Goal: Navigation & Orientation: Understand site structure

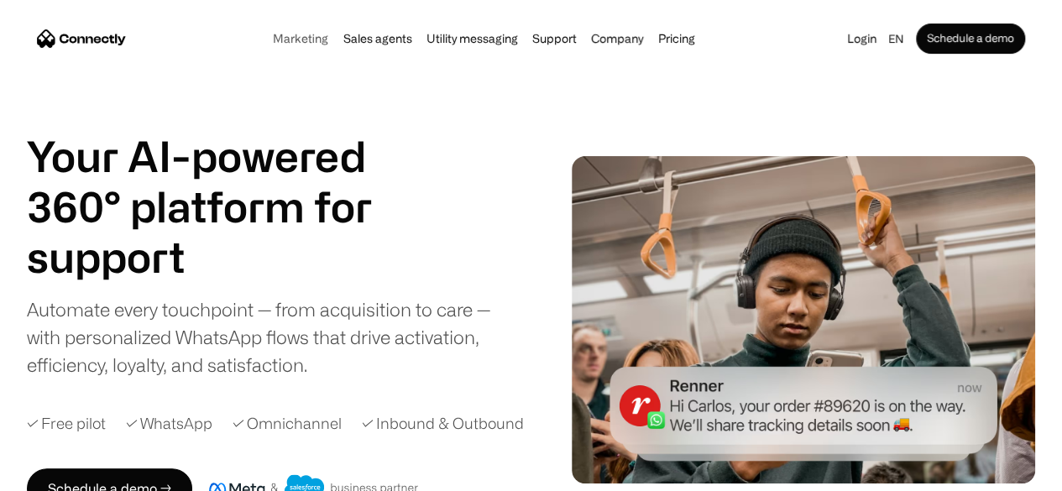
click at [279, 41] on link "Marketing" at bounding box center [300, 38] width 65 height 13
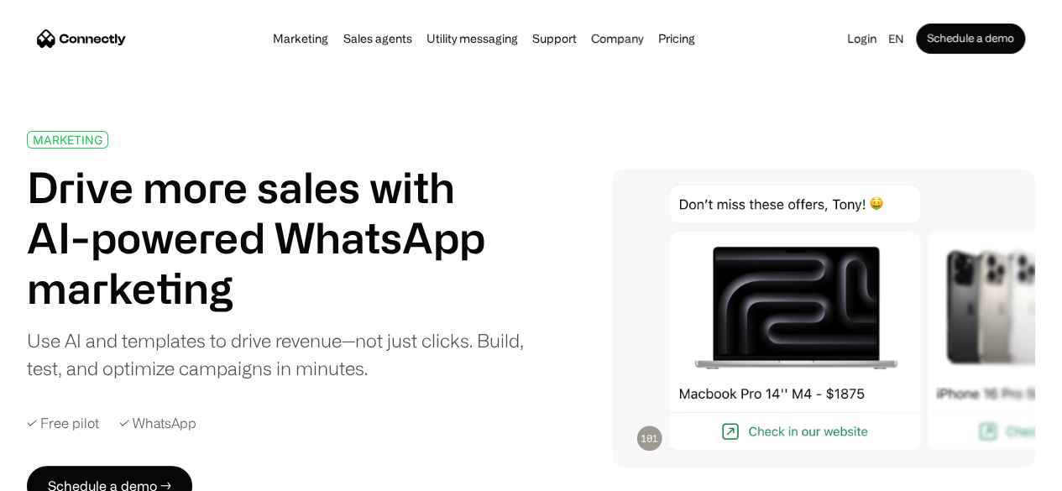
click at [375, 48] on div "Marketing Sales agents Utility messaging Support Company About us Careers Conta…" at bounding box center [484, 38] width 436 height 23
click at [378, 38] on link "Sales agents" at bounding box center [376, 38] width 79 height 13
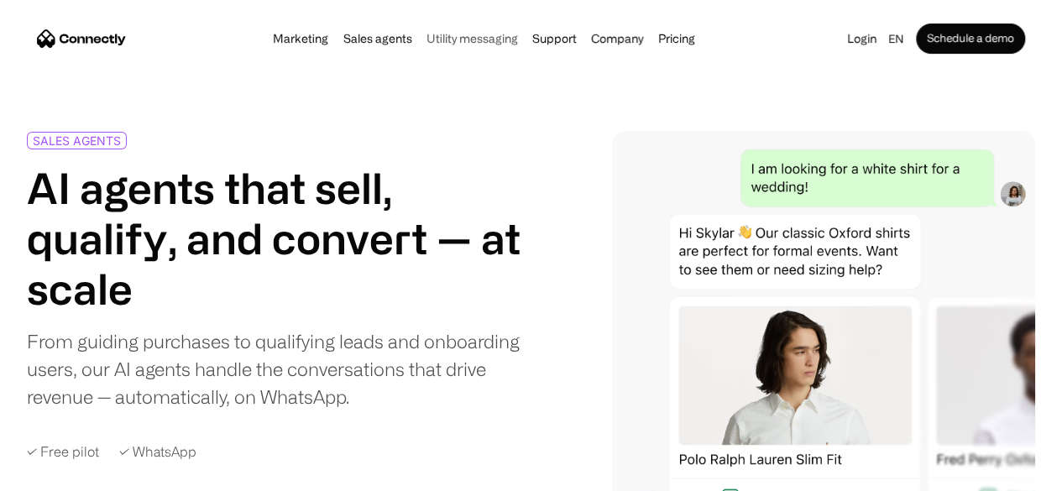
click at [450, 36] on link "Utility messaging" at bounding box center [472, 38] width 102 height 13
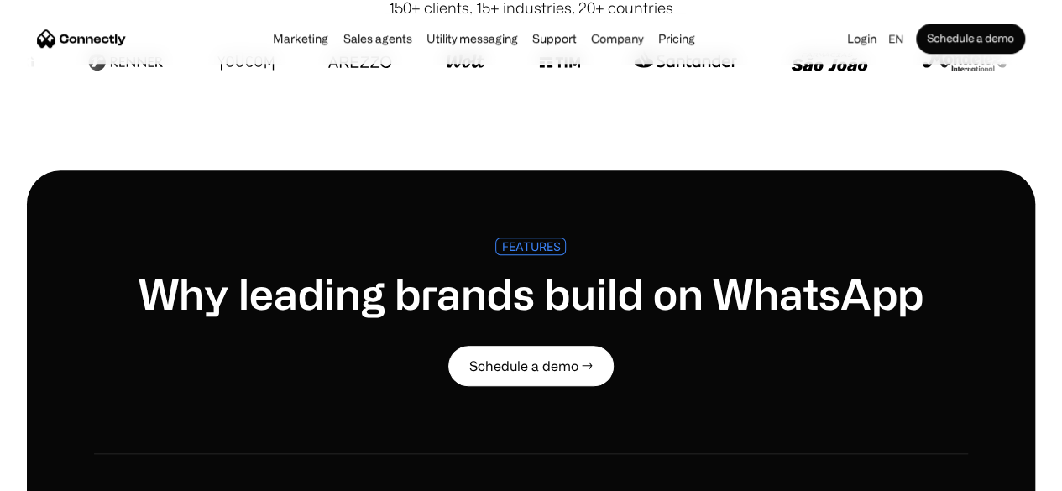
scroll to position [420, 0]
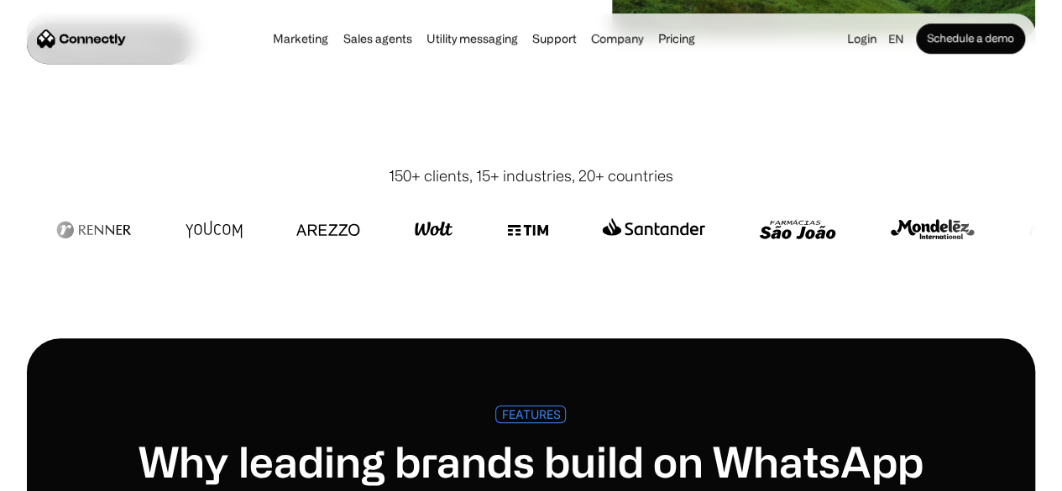
drag, startPoint x: 496, startPoint y: 288, endPoint x: 525, endPoint y: 295, distance: 30.3
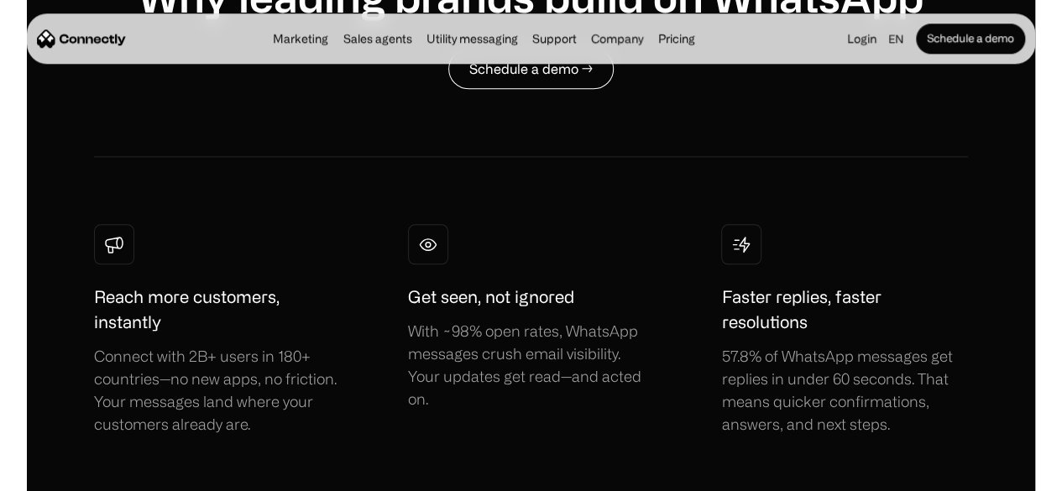
scroll to position [923, 0]
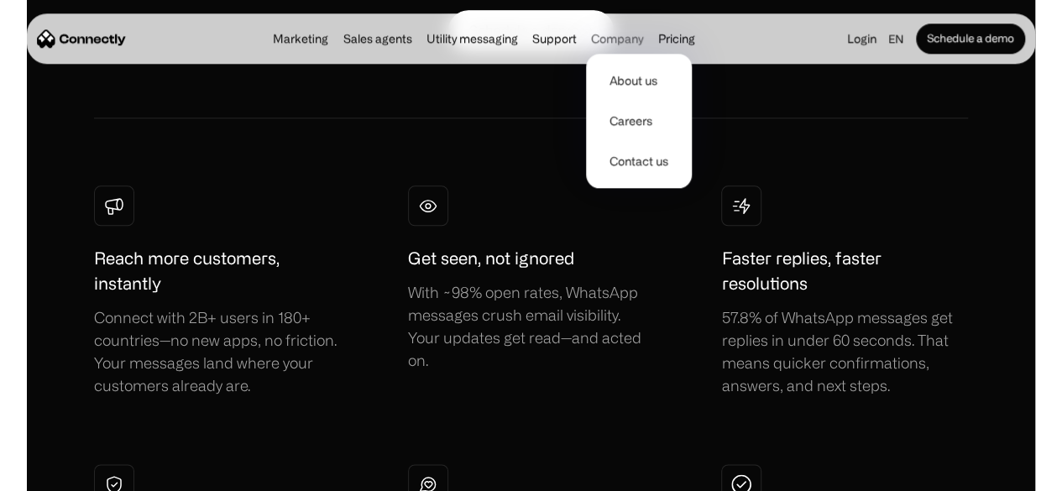
click at [631, 44] on div "Company" at bounding box center [617, 38] width 52 height 23
click at [628, 74] on link "About us" at bounding box center [639, 80] width 92 height 40
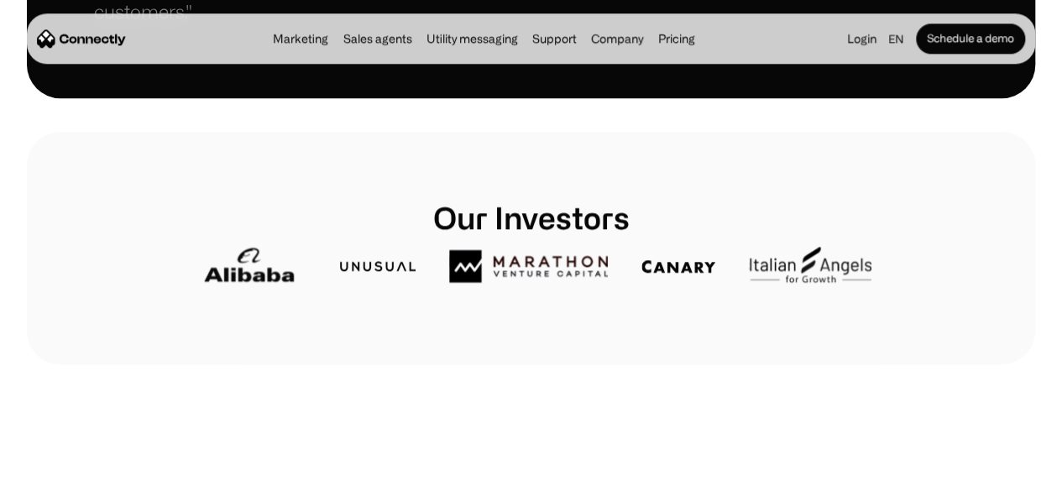
scroll to position [755, 0]
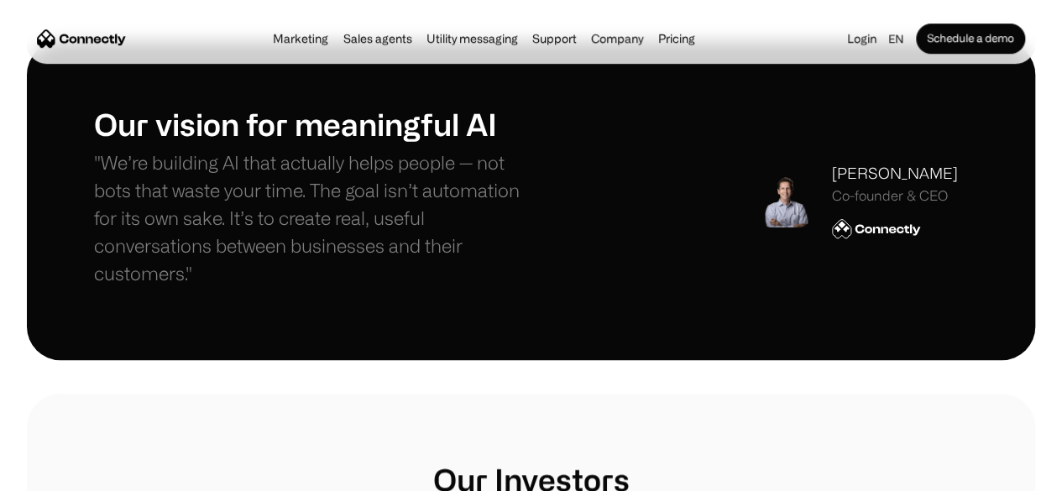
scroll to position [504, 0]
